Goal: Task Accomplishment & Management: Manage account settings

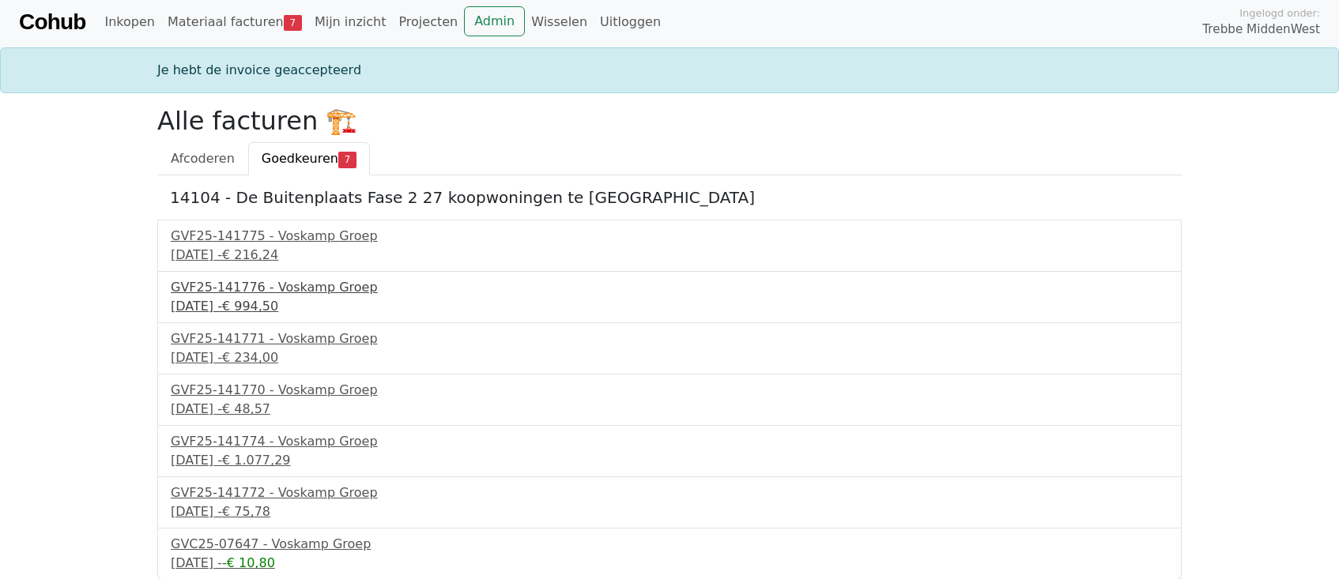
scroll to position [4, 0]
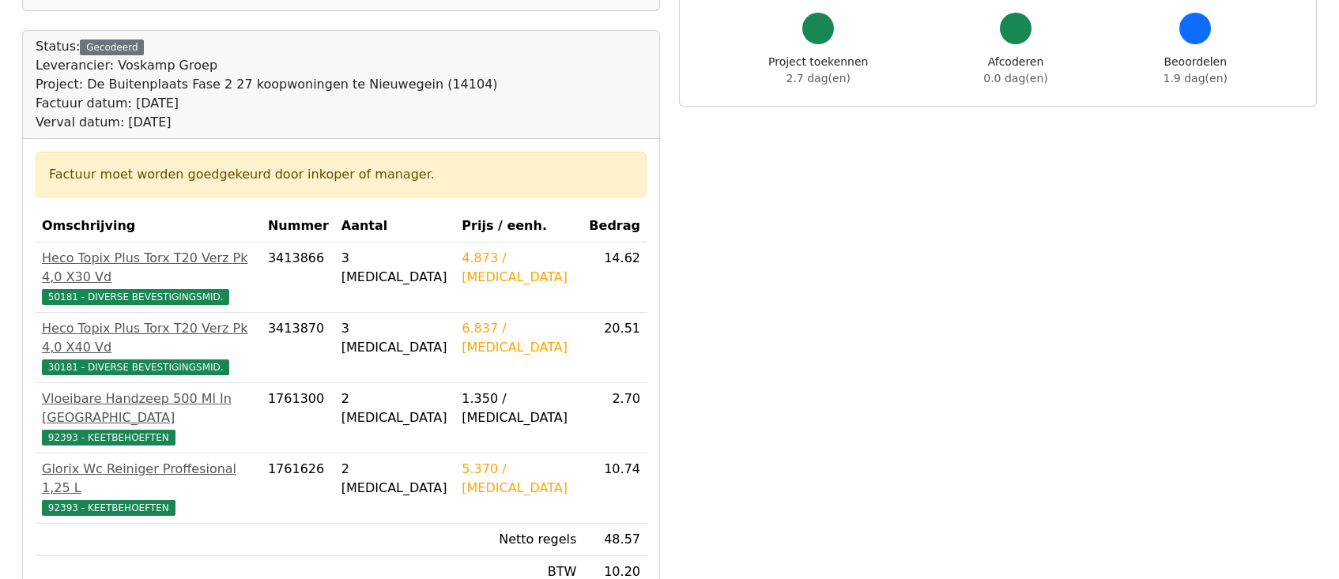
scroll to position [237, 0]
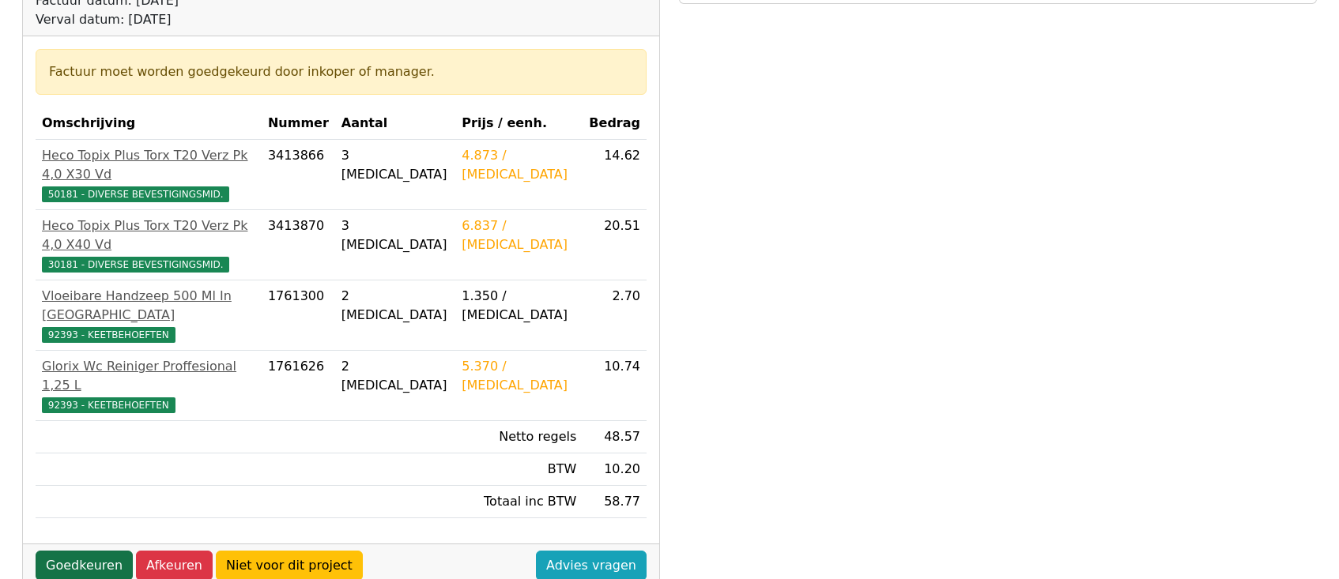
click at [81, 551] on link "Goedkeuren" at bounding box center [84, 566] width 97 height 30
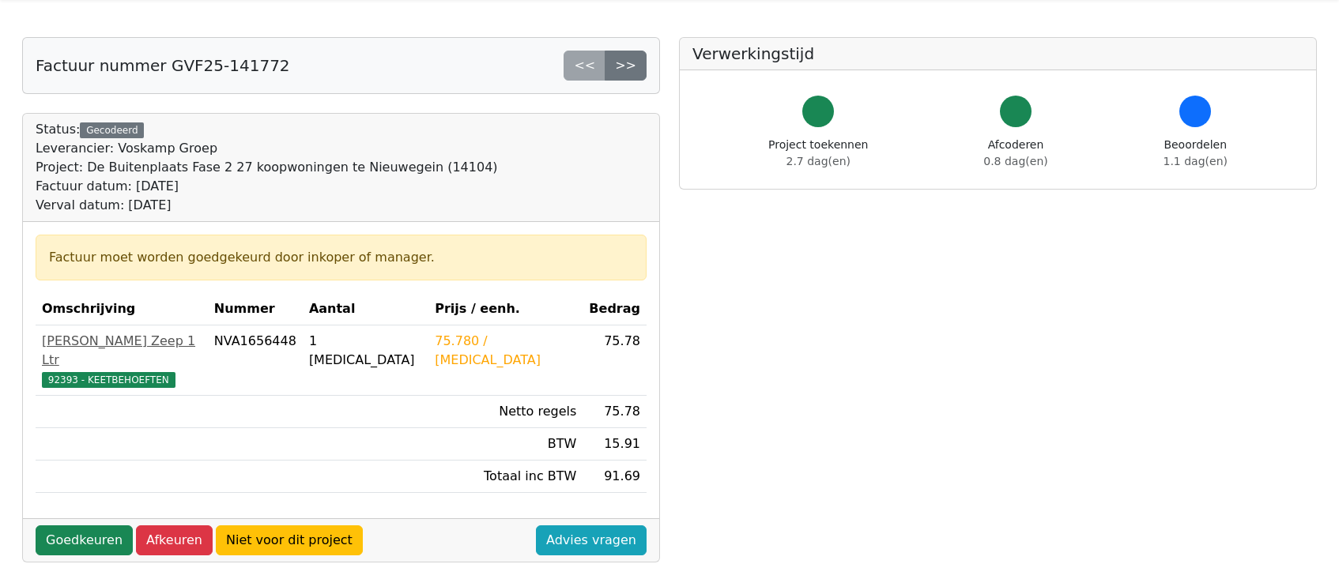
scroll to position [79, 0]
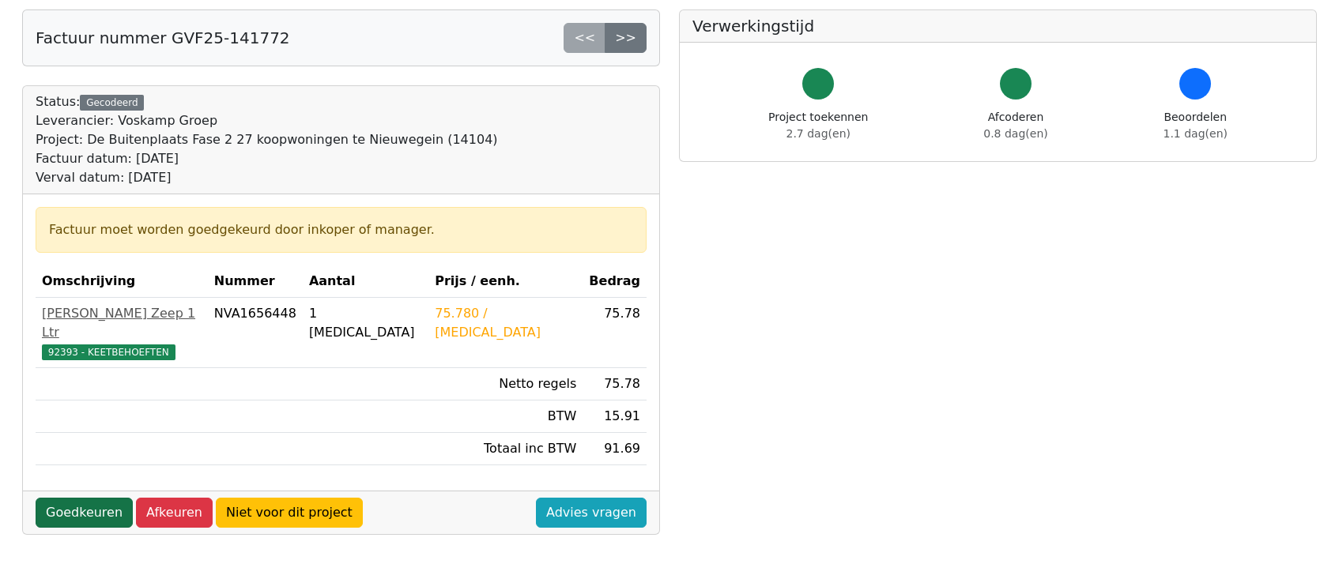
click at [89, 498] on link "Goedkeuren" at bounding box center [84, 513] width 97 height 30
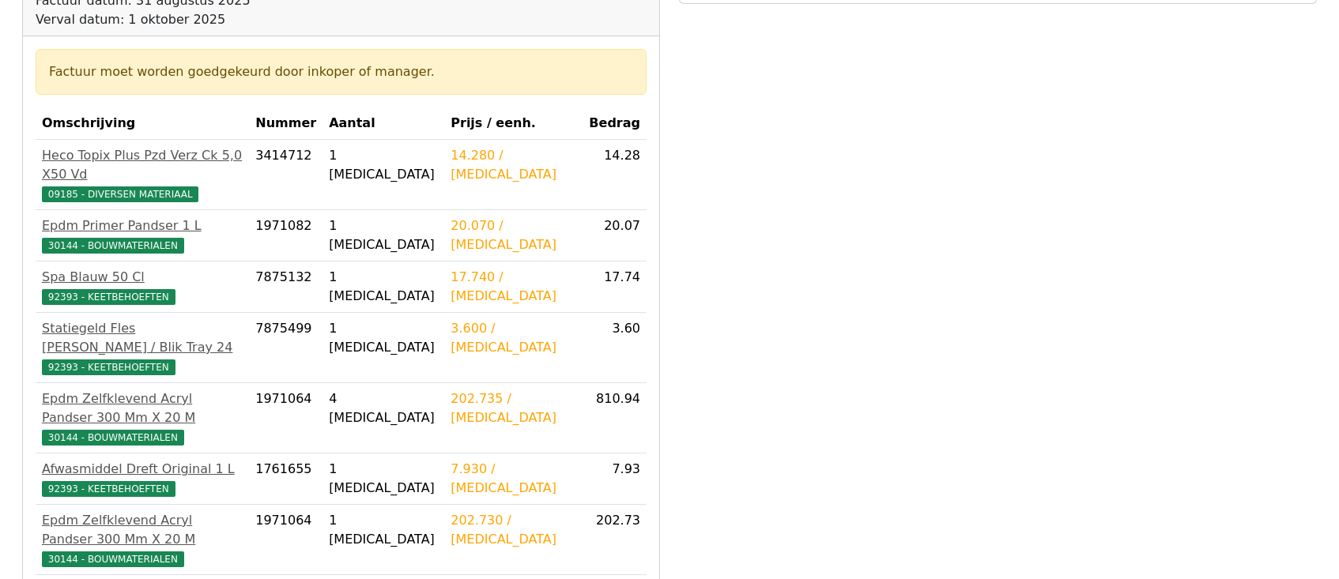
scroll to position [316, 0]
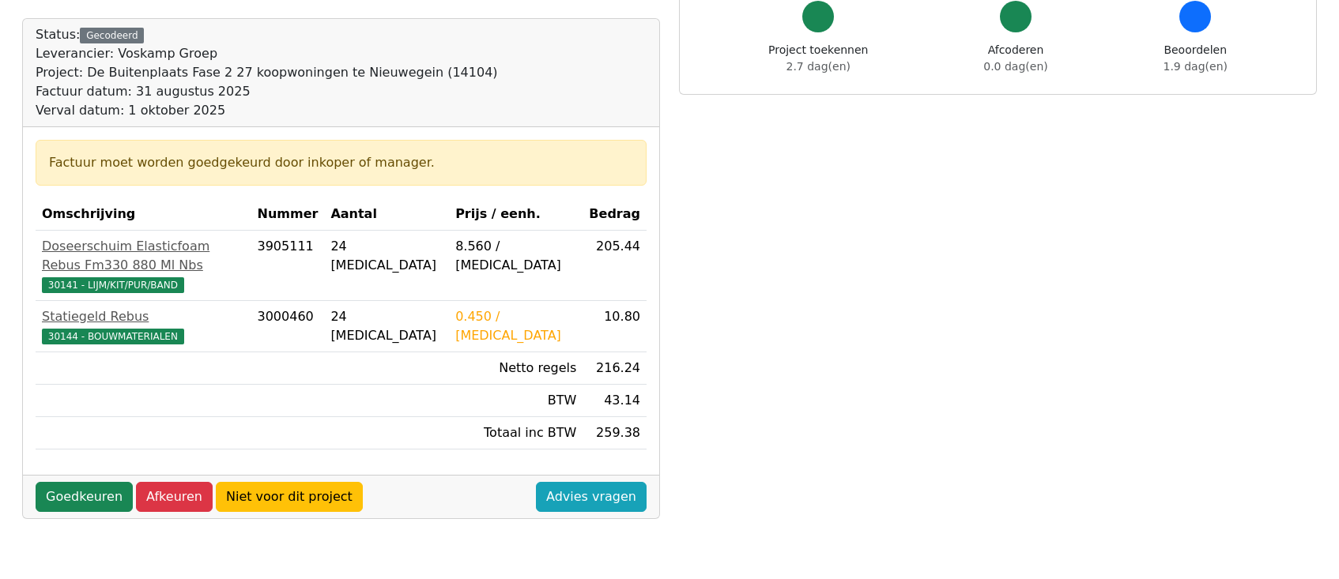
scroll to position [158, 0]
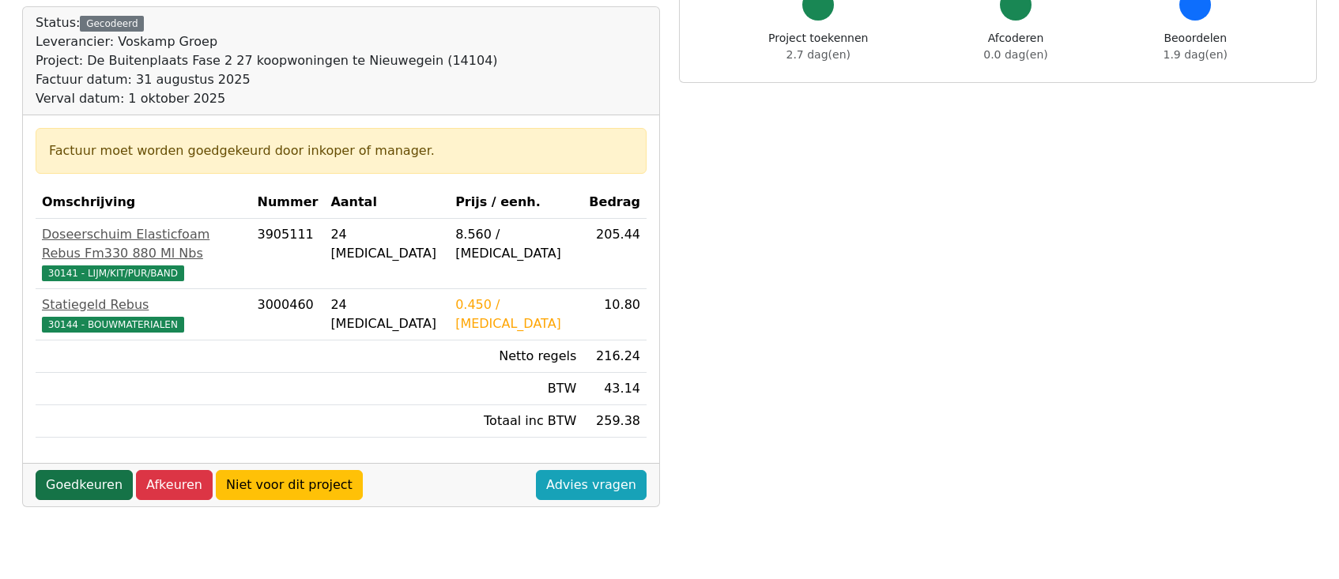
click at [91, 470] on link "Goedkeuren" at bounding box center [84, 485] width 97 height 30
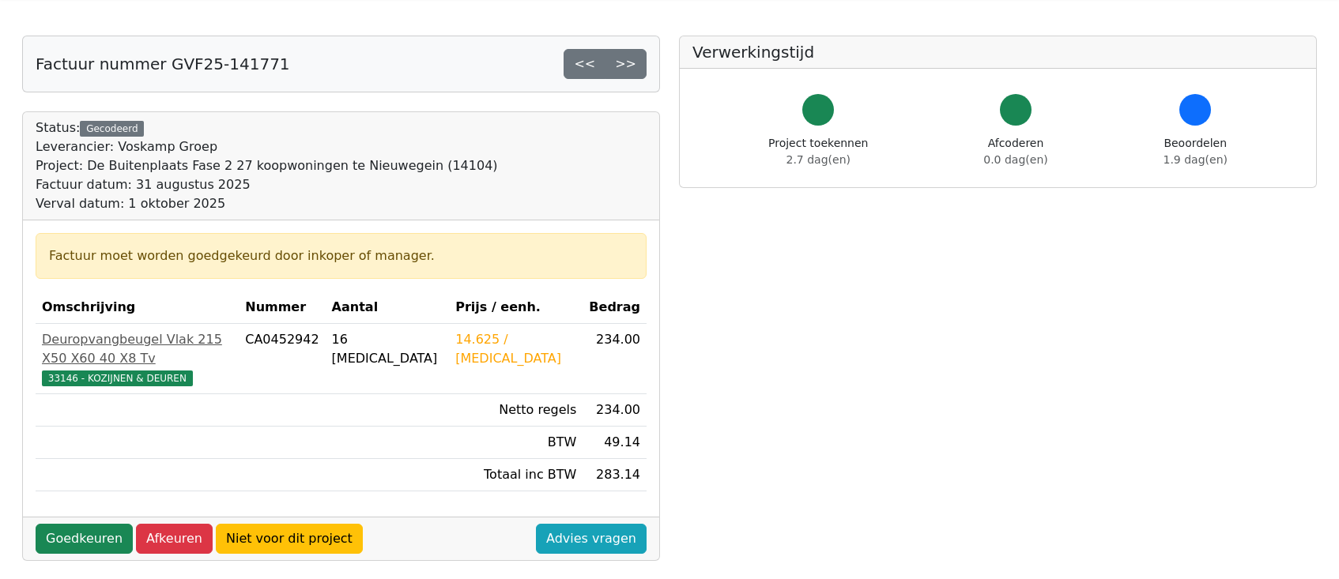
scroll to position [79, 0]
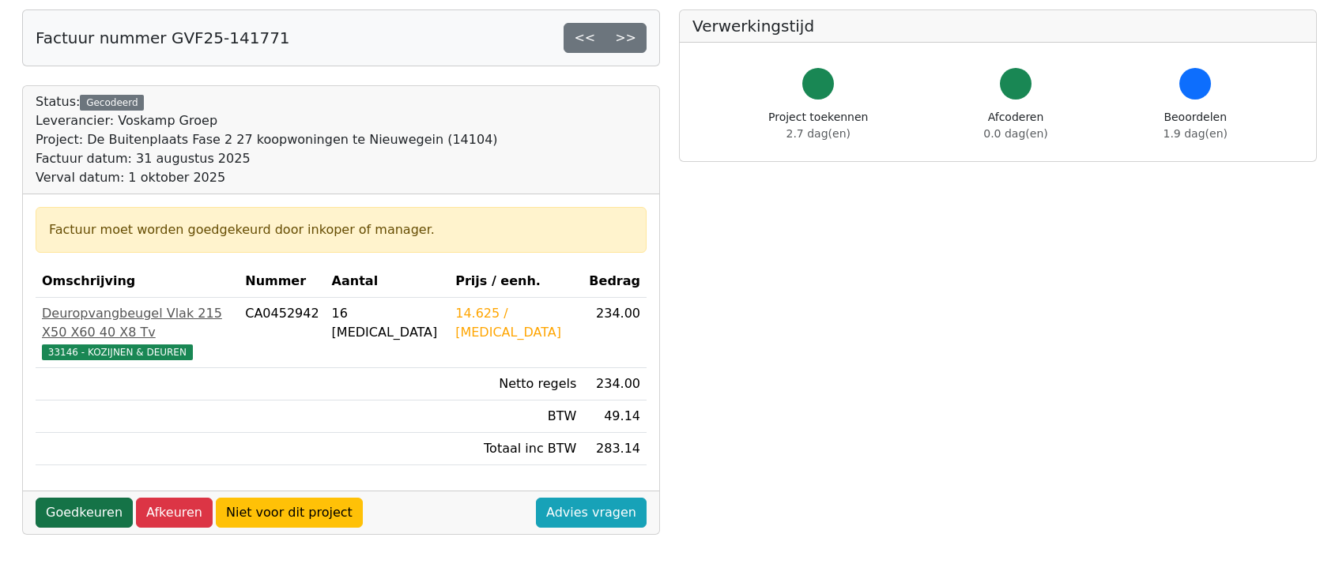
click at [77, 498] on link "Goedkeuren" at bounding box center [84, 513] width 97 height 30
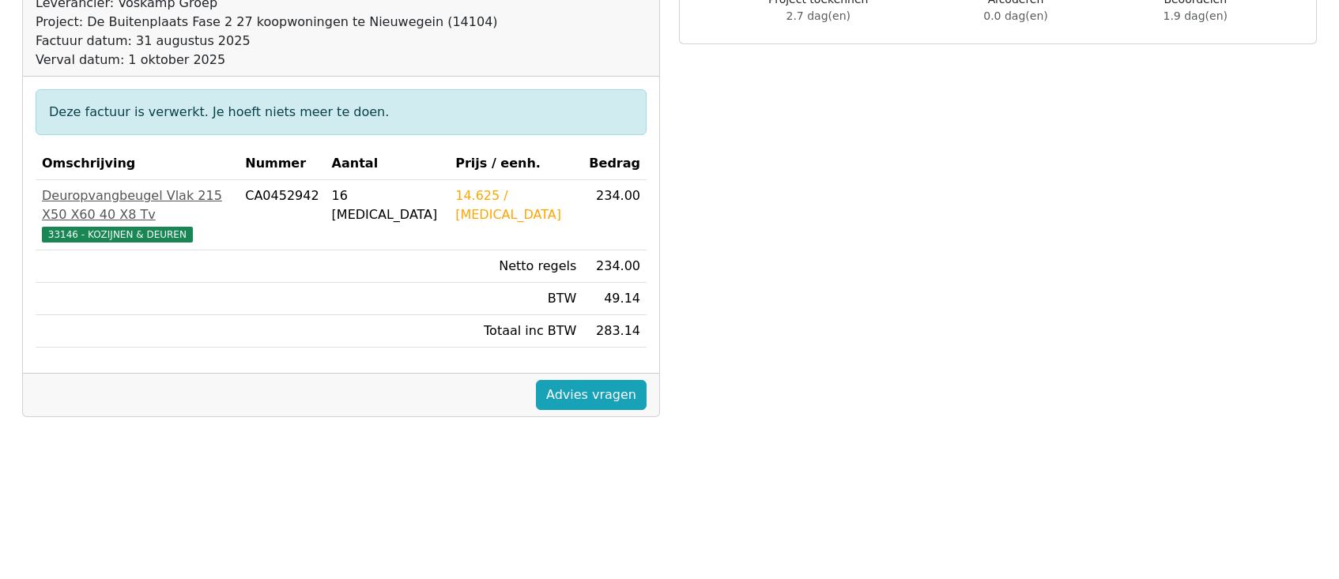
scroll to position [158, 0]
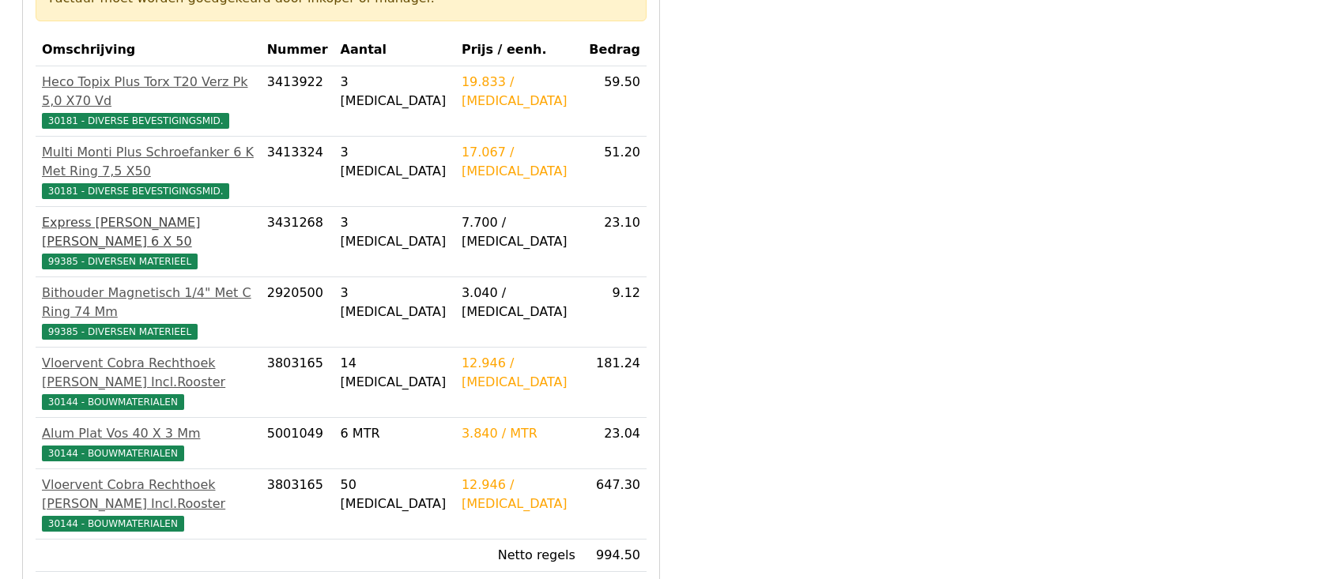
scroll to position [316, 0]
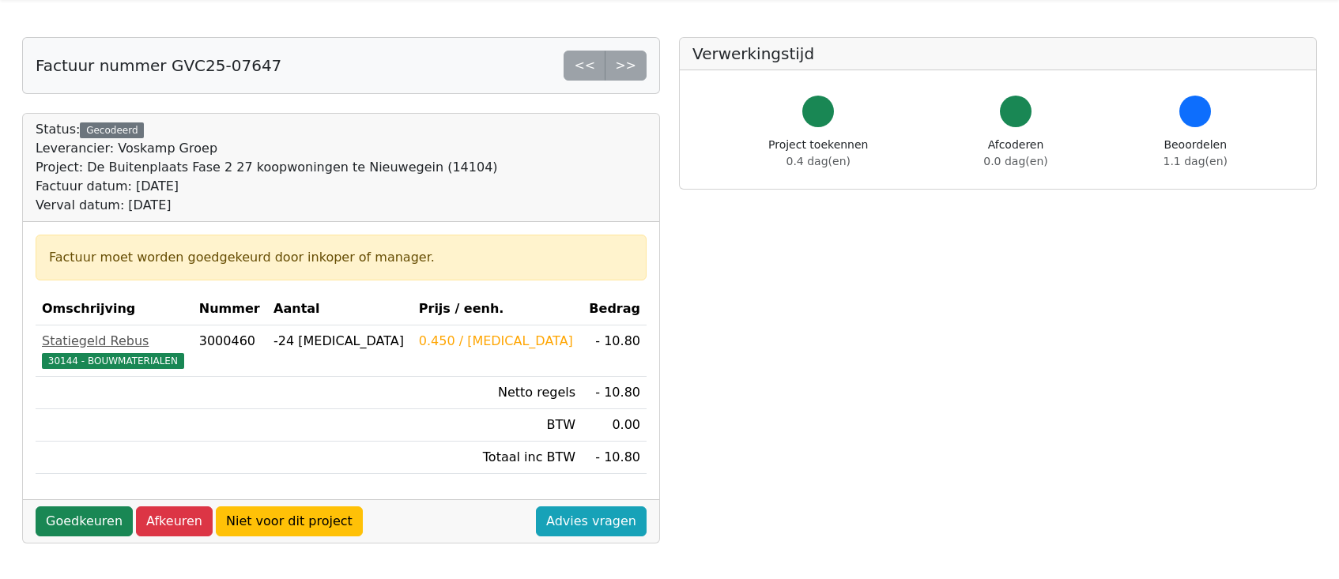
scroll to position [79, 0]
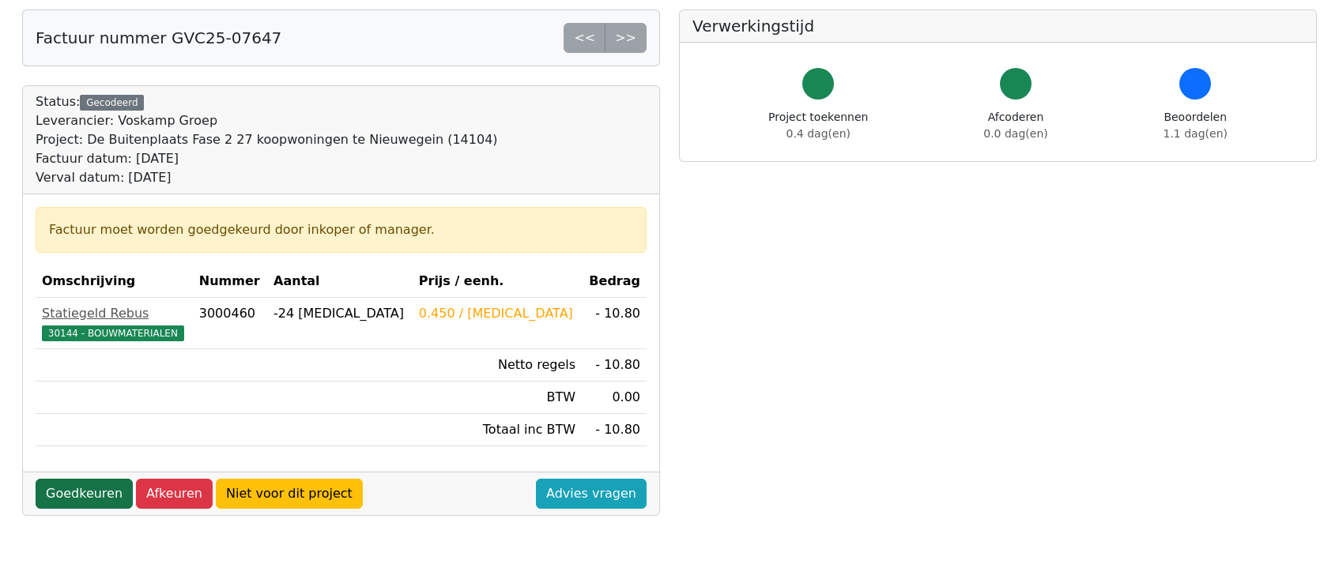
click at [92, 492] on link "Goedkeuren" at bounding box center [84, 494] width 97 height 30
